Goal: Register for event/course

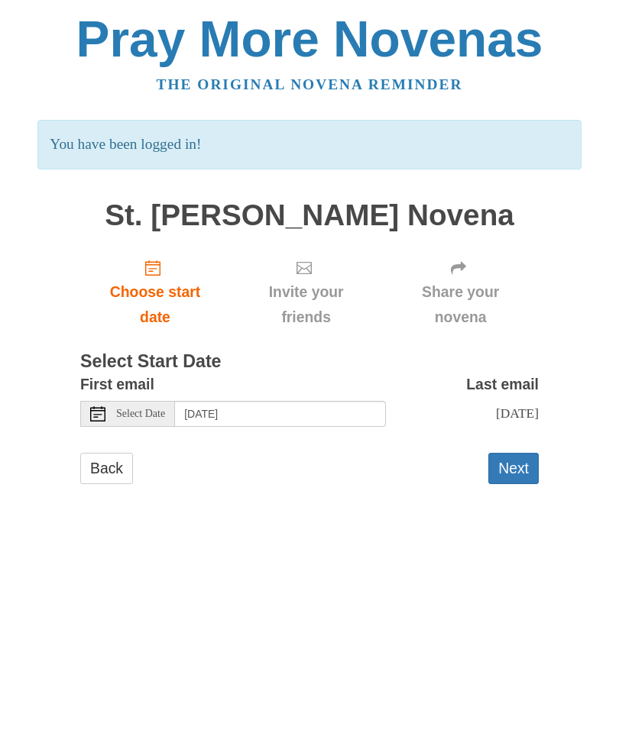
click at [517, 477] on button "Next" at bounding box center [513, 468] width 50 height 31
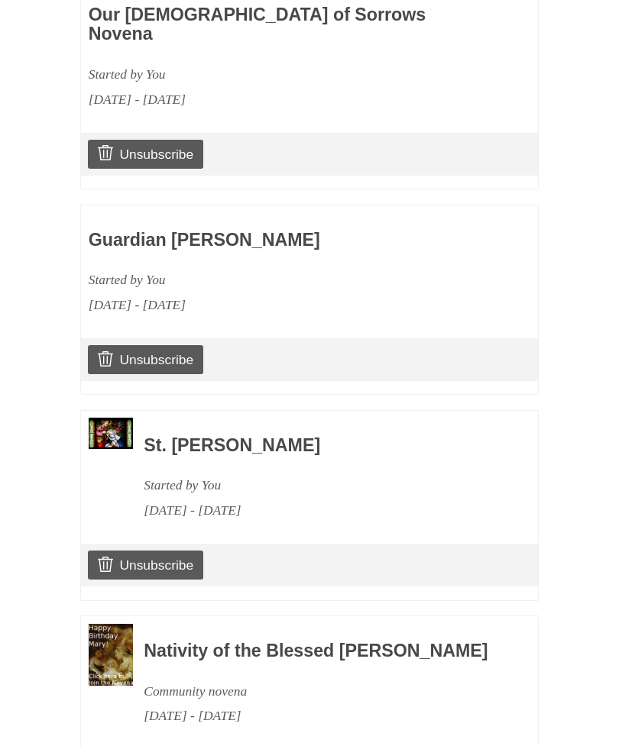
scroll to position [835, 0]
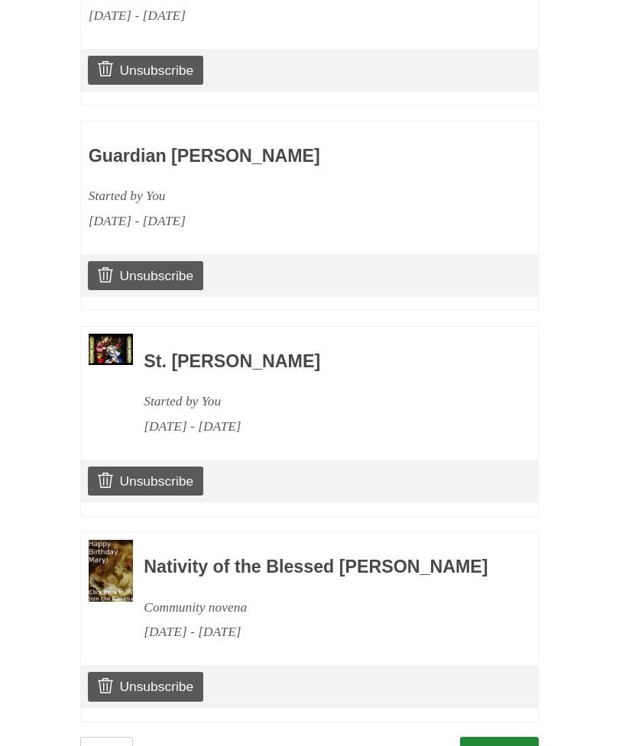
click at [510, 737] on link "Continue" at bounding box center [499, 752] width 79 height 31
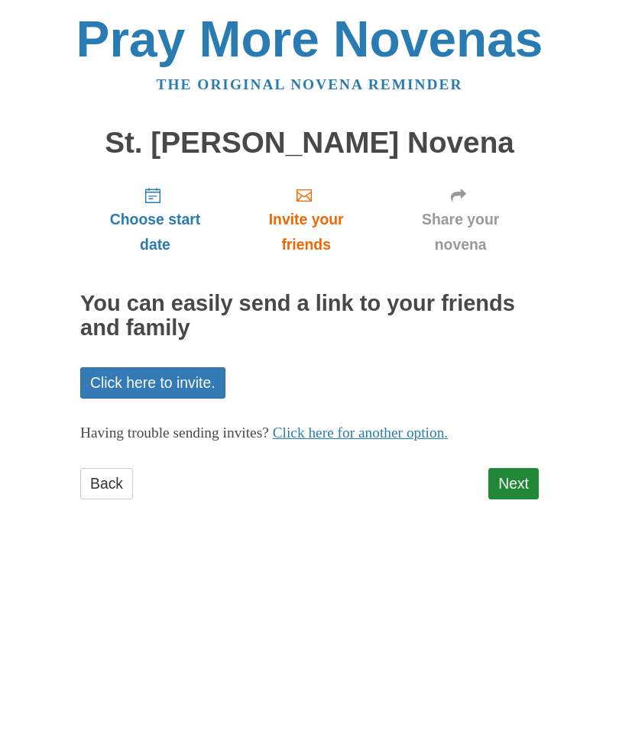
click at [525, 468] on link "Next" at bounding box center [513, 483] width 50 height 31
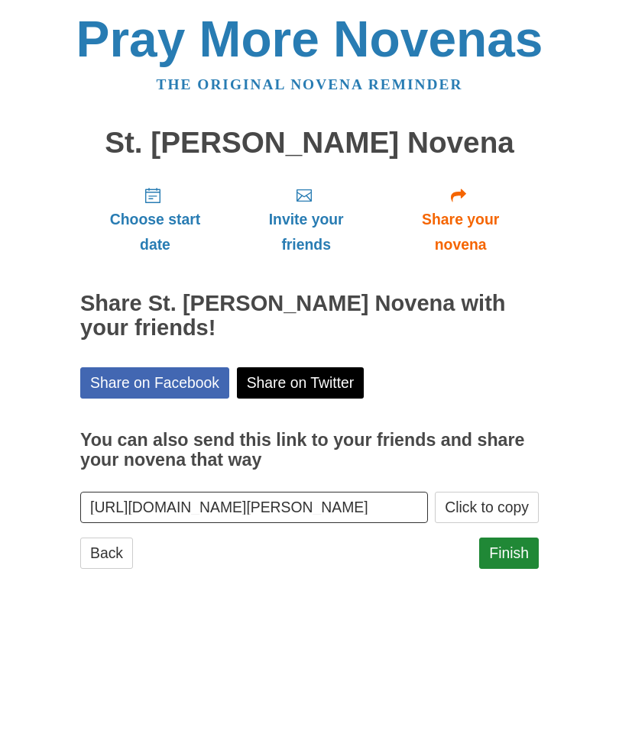
click at [516, 558] on link "Finish" at bounding box center [509, 553] width 60 height 31
